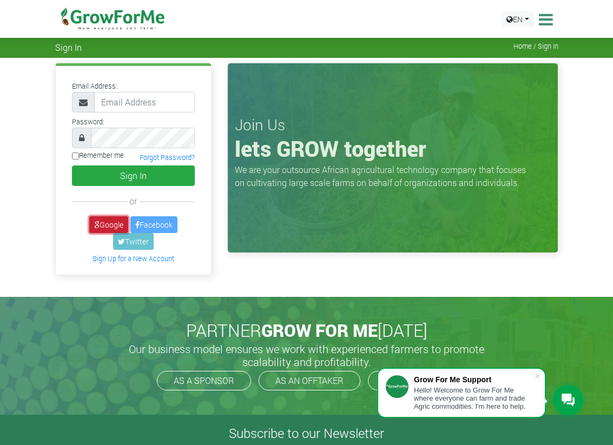
click at [106, 223] on link "Google" at bounding box center [108, 224] width 39 height 17
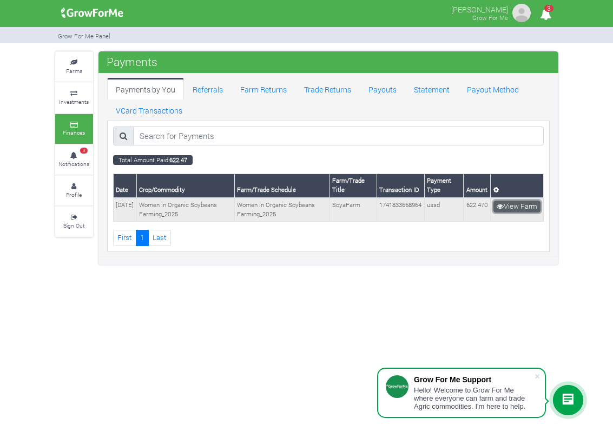
click at [503, 212] on link "View Farm" at bounding box center [516, 207] width 47 height 12
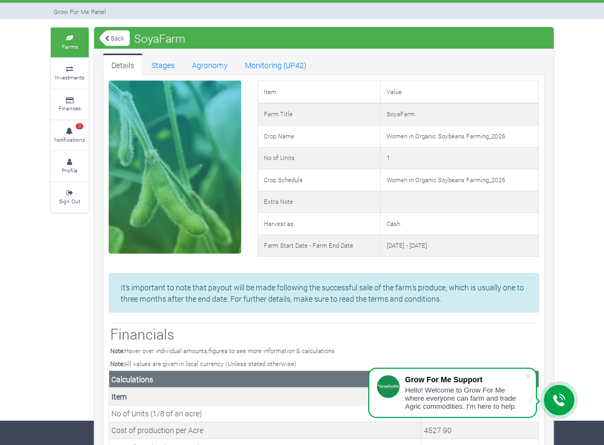
scroll to position [26, 0]
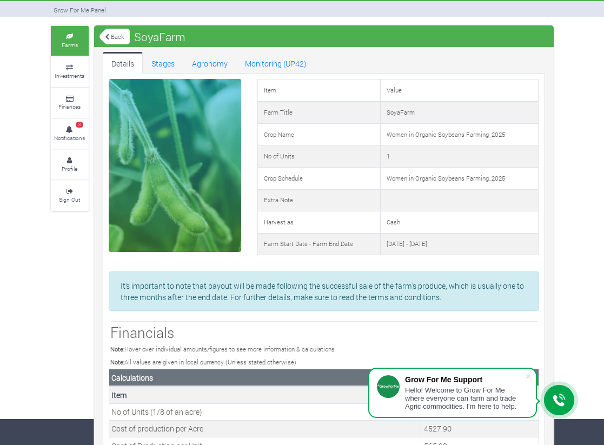
click at [142, 66] on link "Details" at bounding box center [123, 63] width 40 height 22
click at [145, 63] on link "Stages" at bounding box center [163, 63] width 41 height 22
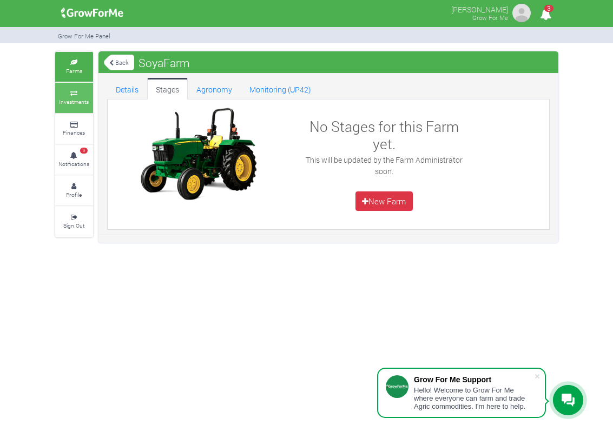
click at [84, 95] on icon at bounding box center [74, 93] width 32 height 5
